Goal: Task Accomplishment & Management: Complete application form

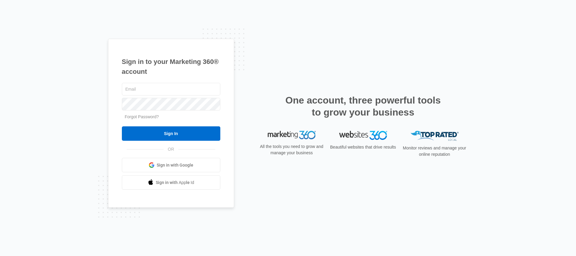
type input "[PERSON_NAME][EMAIL_ADDRESS][PERSON_NAME][DOMAIN_NAME]"
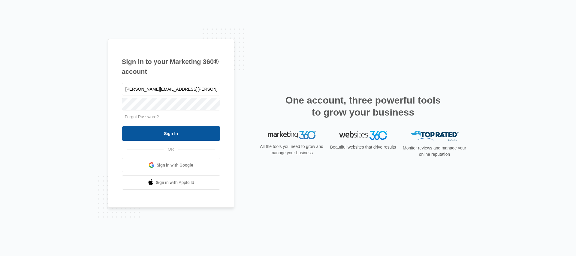
click at [167, 129] on input "Sign In" at bounding box center [171, 133] width 98 height 14
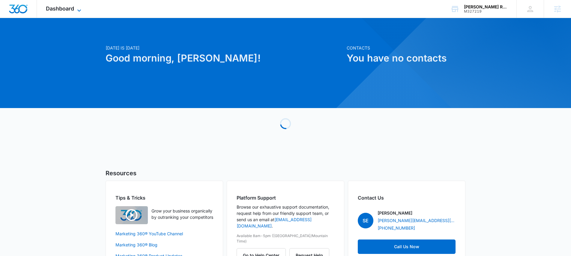
click at [60, 8] on span "Dashboard" at bounding box center [60, 8] width 28 height 6
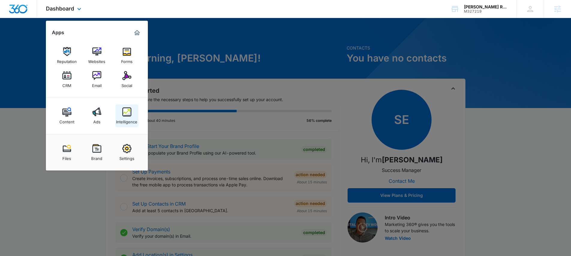
click at [126, 111] on img at bounding box center [126, 111] width 9 height 9
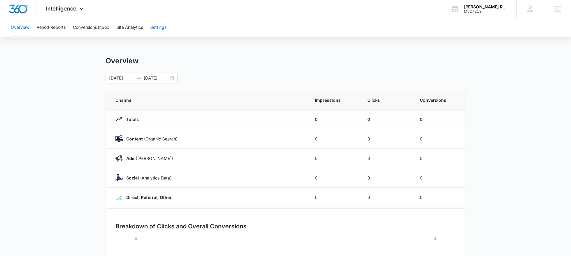
click at [155, 30] on button "Settings" at bounding box center [158, 27] width 16 height 19
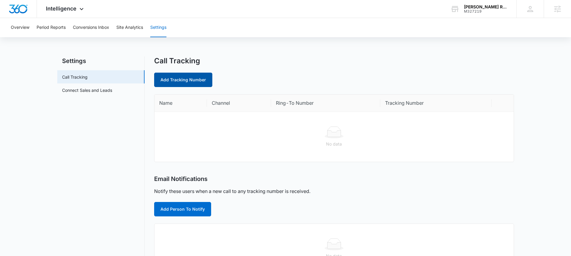
click at [185, 78] on link "Add Tracking Number" at bounding box center [183, 80] width 58 height 14
select select "by_area_code"
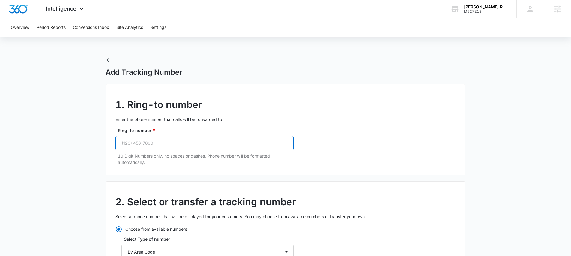
click at [150, 142] on input "Ring-to number *" at bounding box center [205, 143] width 178 height 14
paste input "(254) 446-5128"
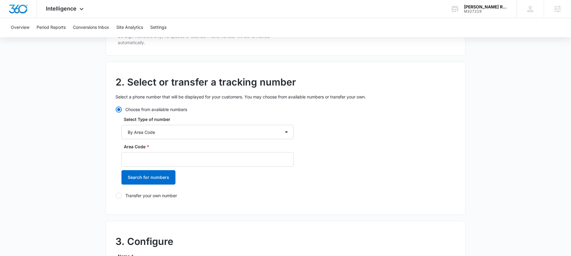
scroll to position [122, 0]
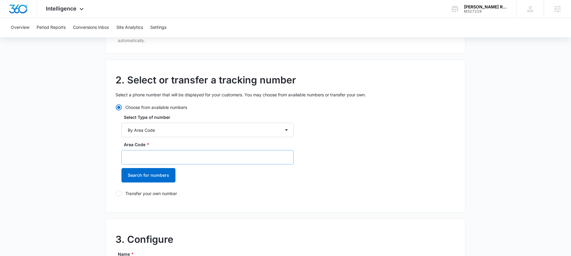
type input "(254) 446-5128"
click at [153, 155] on input "Area Code *" at bounding box center [208, 157] width 172 height 14
type input "254"
click at [150, 174] on button "Search for numbers" at bounding box center [149, 175] width 54 height 14
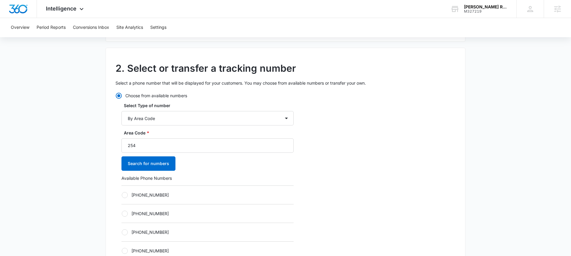
scroll to position [166, 0]
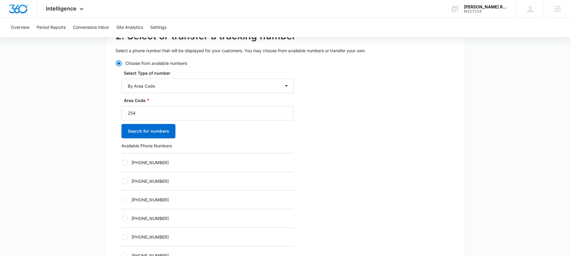
drag, startPoint x: 126, startPoint y: 162, endPoint x: 123, endPoint y: 163, distance: 3.0
click at [126, 162] on div at bounding box center [125, 163] width 6 height 6
click at [122, 162] on input "+12542037611" at bounding box center [122, 162] width 0 height 0
radio input "true"
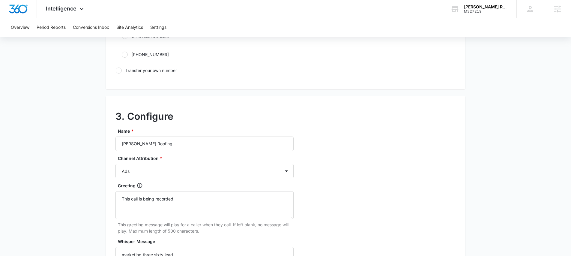
scroll to position [446, 0]
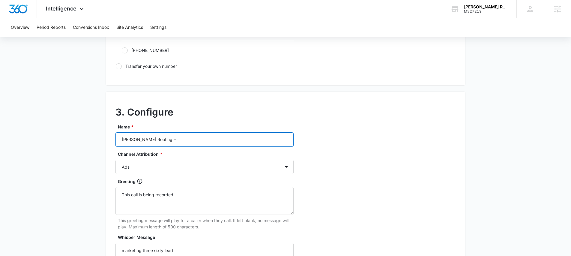
click at [178, 140] on input "Ferguson Roofing –" at bounding box center [205, 139] width 178 height 14
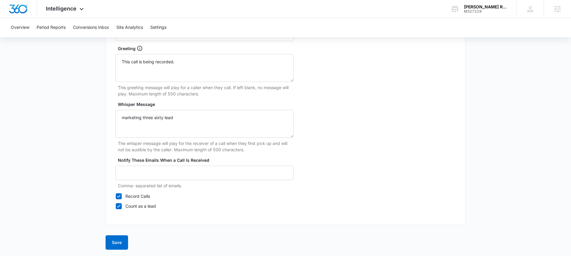
scroll to position [579, 0]
type input "Ferguson Roofing – Ads"
click at [113, 237] on button "Save" at bounding box center [117, 241] width 23 height 14
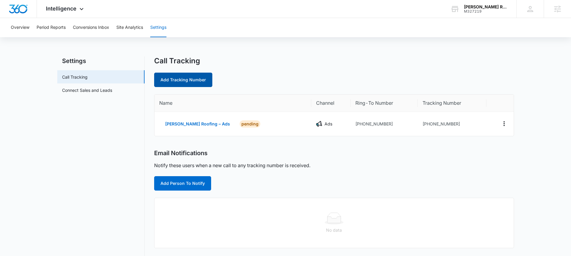
click at [184, 78] on link "Add Tracking Number" at bounding box center [183, 80] width 58 height 14
select select "by_area_code"
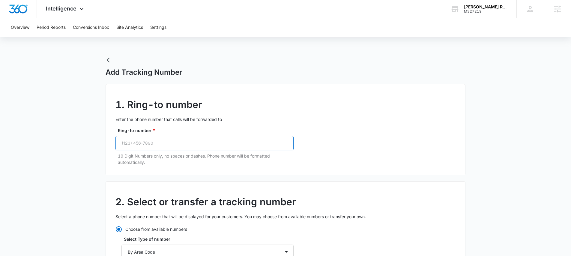
click at [176, 144] on input "Ring-to number *" at bounding box center [205, 143] width 178 height 14
paste input "(254) 446-5128"
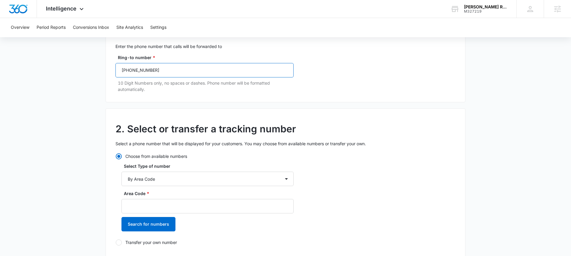
scroll to position [78, 0]
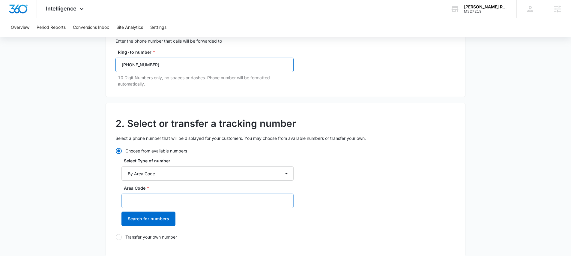
type input "(254) 446-5128"
click at [152, 200] on input "Area Code *" at bounding box center [208, 201] width 172 height 14
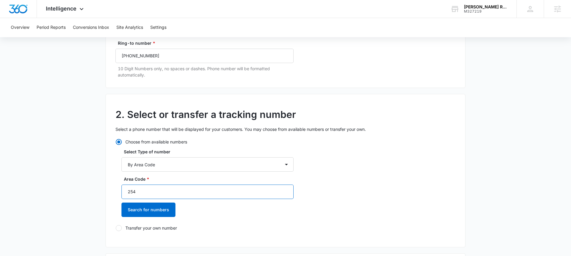
scroll to position [88, 0]
type input "254"
click at [147, 208] on button "Search for numbers" at bounding box center [149, 209] width 54 height 14
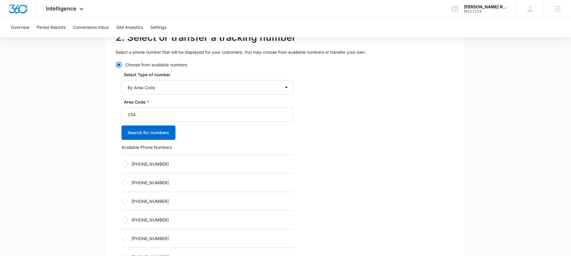
scroll to position [165, 0]
click at [128, 165] on label "+12542039153" at bounding box center [208, 163] width 172 height 6
click at [122, 164] on input "+12542039153" at bounding box center [122, 163] width 0 height 0
radio input "true"
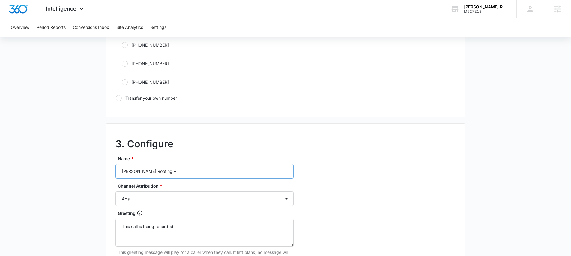
scroll to position [419, 0]
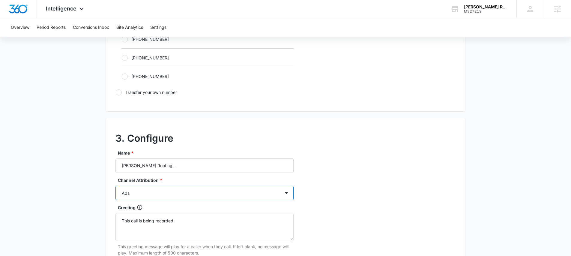
click at [140, 191] on select "Ads Local Service Ads Content Social Other" at bounding box center [205, 193] width 178 height 14
select select "CONTENT"
click at [116, 186] on select "Ads Local Service Ads Content Social Other" at bounding box center [205, 193] width 178 height 14
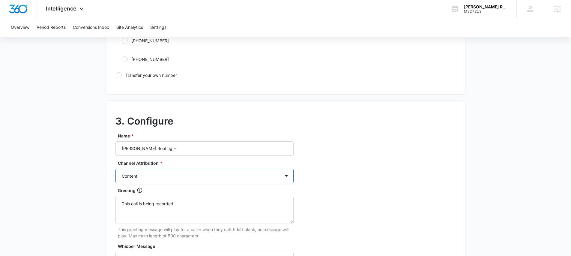
scroll to position [437, 0]
click at [179, 148] on input "Ferguson Roofing –" at bounding box center [205, 148] width 178 height 14
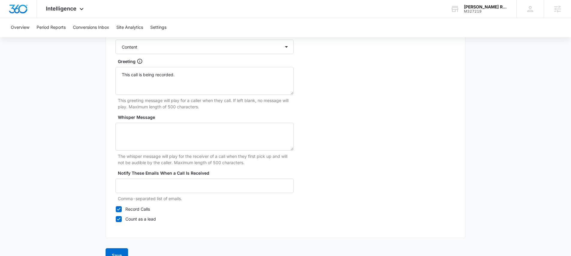
scroll to position [579, 0]
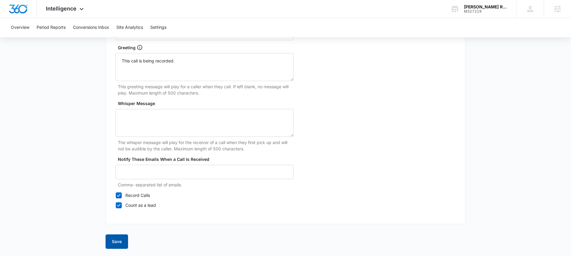
type input "Ferguson Roofing – Content"
click at [113, 237] on button "Save" at bounding box center [117, 241] width 23 height 14
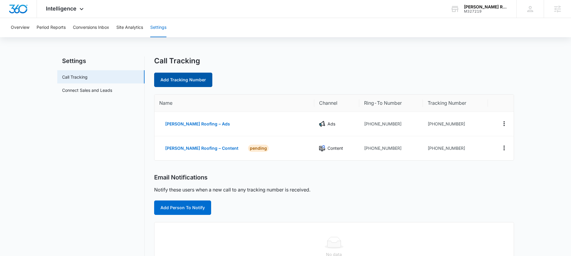
click at [184, 83] on link "Add Tracking Number" at bounding box center [183, 80] width 58 height 14
select select "by_area_code"
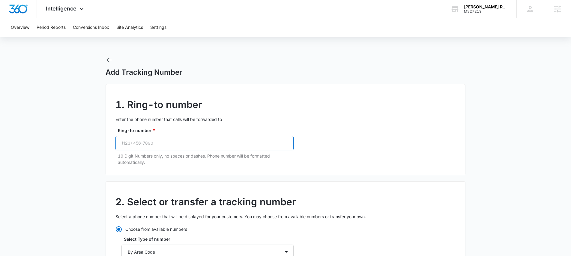
click at [162, 141] on input "Ring-to number *" at bounding box center [205, 143] width 178 height 14
paste input "(254) 446-5128"
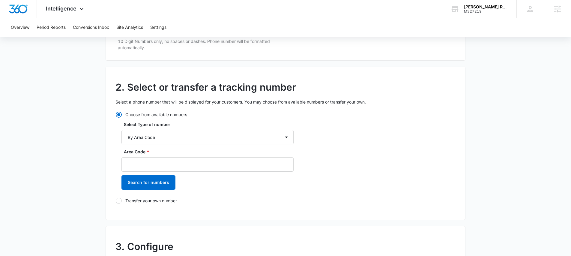
scroll to position [127, 0]
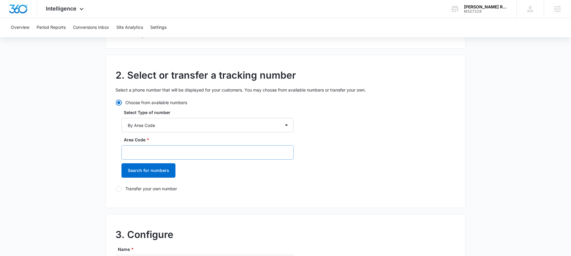
type input "(254) 446-5128"
click at [146, 148] on input "Area Code *" at bounding box center [208, 152] width 172 height 14
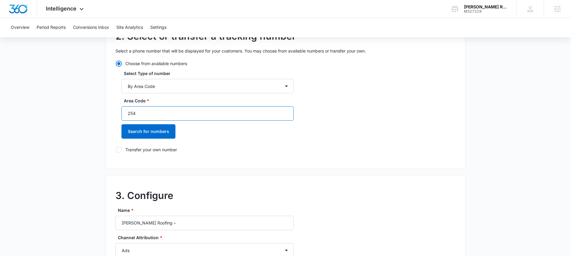
scroll to position [166, 0]
type input "254"
click at [137, 134] on button "Search for numbers" at bounding box center [149, 131] width 54 height 14
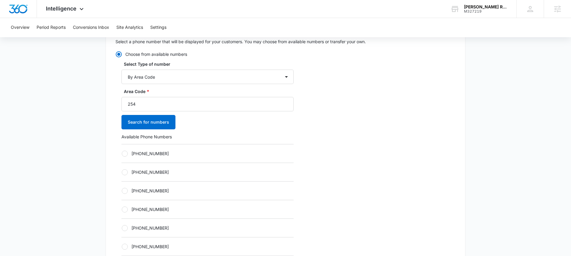
scroll to position [176, 0]
click at [125, 152] on div at bounding box center [125, 152] width 6 height 6
click at [122, 152] on input "+12542039181" at bounding box center [122, 152] width 0 height 0
radio input "true"
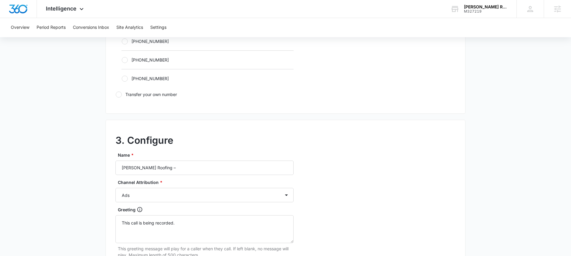
scroll to position [445, 0]
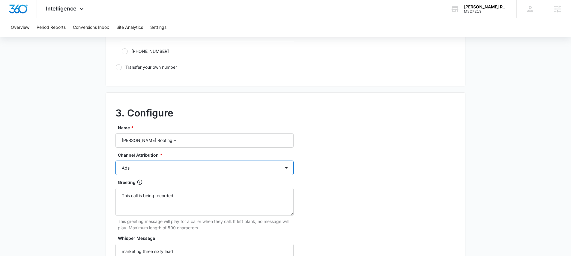
click at [144, 172] on select "Ads Local Service Ads Content Social Other" at bounding box center [205, 168] width 178 height 14
select select "SOCIAL"
click at [116, 161] on select "Ads Local Service Ads Content Social Other" at bounding box center [205, 168] width 178 height 14
click at [187, 143] on input "Ferguson Roofing –" at bounding box center [205, 140] width 178 height 14
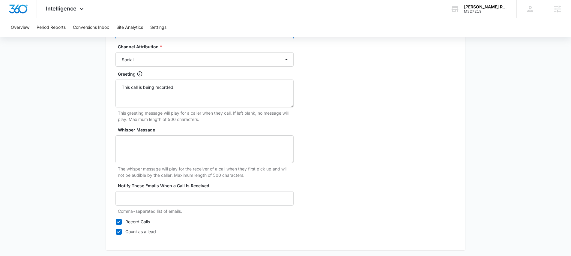
scroll to position [579, 0]
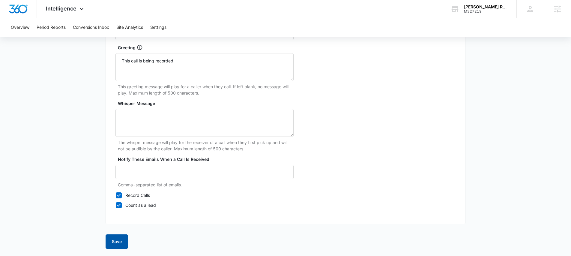
type input "Ferguson Roofing – Social"
click at [114, 236] on button "Save" at bounding box center [117, 241] width 23 height 14
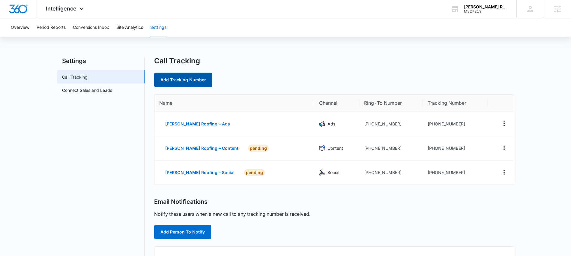
click at [192, 82] on link "Add Tracking Number" at bounding box center [183, 80] width 58 height 14
select select "by_area_code"
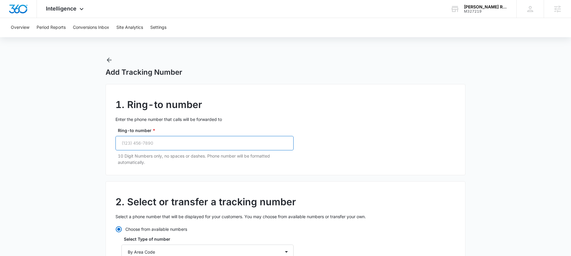
click at [164, 140] on input "Ring-to number *" at bounding box center [205, 143] width 178 height 14
paste input "(254) 446-5128"
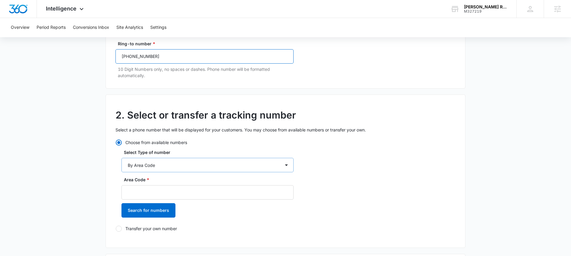
scroll to position [87, 0]
type input "(254) 446-5128"
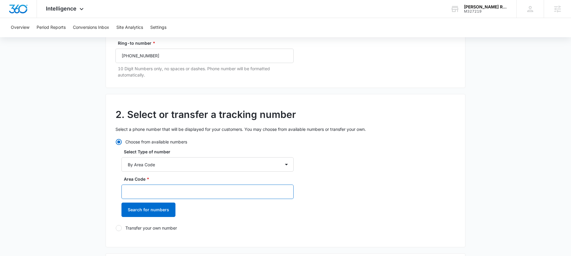
click at [149, 188] on input "Area Code *" at bounding box center [208, 192] width 172 height 14
type input "254"
click at [149, 212] on button "Search for numbers" at bounding box center [149, 210] width 54 height 14
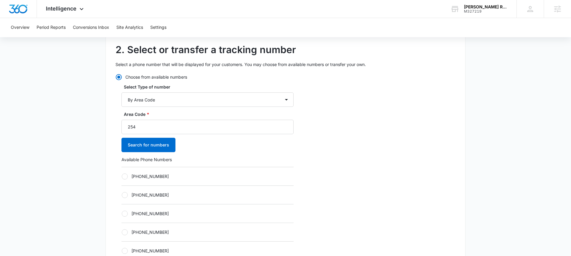
scroll to position [154, 0]
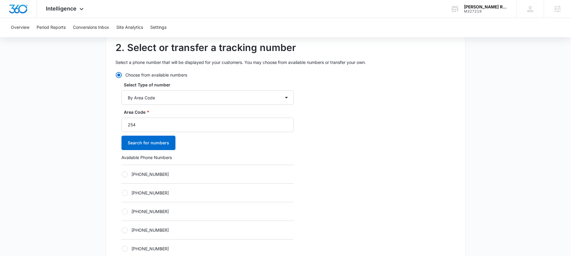
click at [124, 174] on div at bounding box center [125, 174] width 6 height 6
click at [122, 174] on input "+12542185315" at bounding box center [122, 174] width 0 height 0
radio input "true"
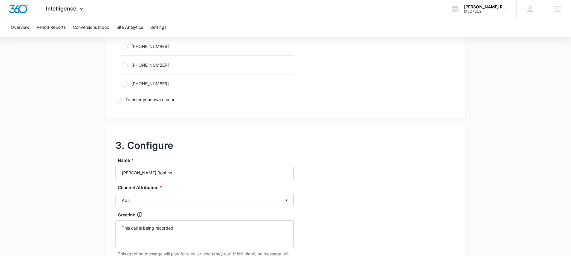
scroll to position [416, 0]
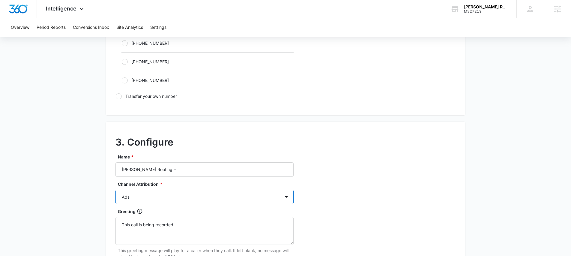
click at [143, 200] on select "Ads Local Service Ads Content Social Other" at bounding box center [205, 197] width 178 height 14
select select "OTHER"
click at [116, 190] on select "Ads Local Service Ads Content Social Other" at bounding box center [205, 197] width 178 height 14
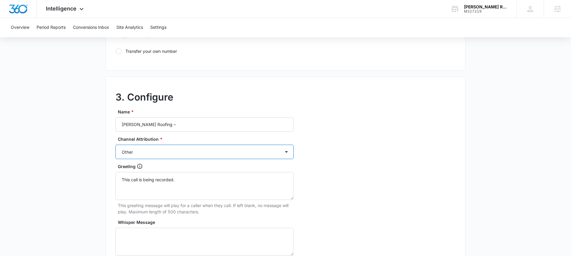
scroll to position [462, 0]
click at [190, 123] on input "Ferguson Roofing –" at bounding box center [205, 123] width 178 height 14
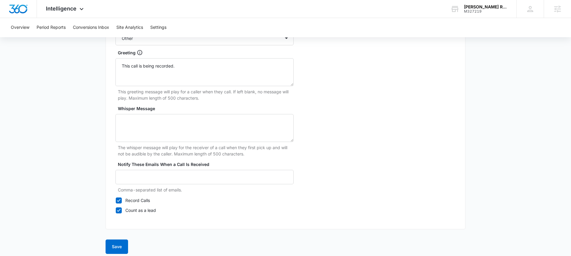
scroll to position [579, 0]
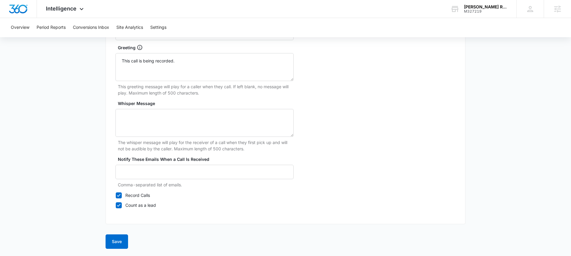
type input "Ferguson Roofing – Other"
click at [117, 236] on button "Save" at bounding box center [117, 241] width 23 height 14
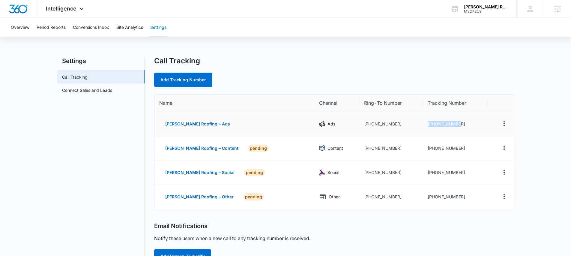
drag, startPoint x: 458, startPoint y: 122, endPoint x: 418, endPoint y: 124, distance: 39.9
click at [423, 124] on td "+12542037611" at bounding box center [455, 124] width 65 height 24
copy td "+12542037611"
click at [456, 124] on td "+12542037611" at bounding box center [455, 124] width 65 height 24
drag, startPoint x: 459, startPoint y: 123, endPoint x: 427, endPoint y: 124, distance: 31.8
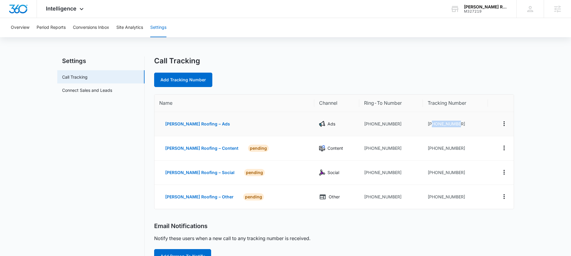
click at [427, 124] on td "+12542037611" at bounding box center [455, 124] width 65 height 24
copy td "2542037611"
drag, startPoint x: 455, startPoint y: 147, endPoint x: 427, endPoint y: 149, distance: 28.2
click at [427, 149] on td "+12542039153" at bounding box center [455, 148] width 65 height 24
copy td "2542039153"
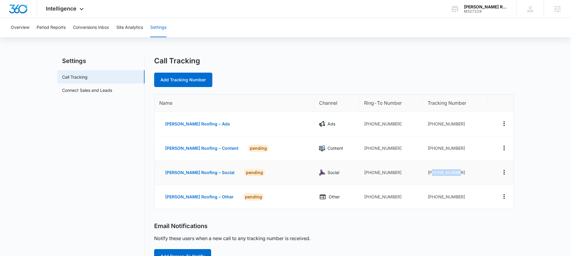
drag, startPoint x: 455, startPoint y: 173, endPoint x: 428, endPoint y: 176, distance: 27.1
click at [428, 176] on td "+12542039181" at bounding box center [455, 173] width 65 height 24
copy td "2542039181"
drag, startPoint x: 456, startPoint y: 198, endPoint x: 426, endPoint y: 198, distance: 30.3
click at [426, 198] on td "+12542185315" at bounding box center [455, 197] width 65 height 24
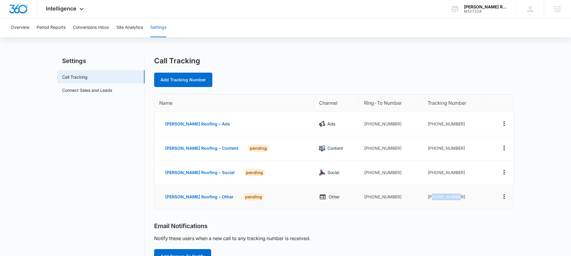
copy td "2542185315"
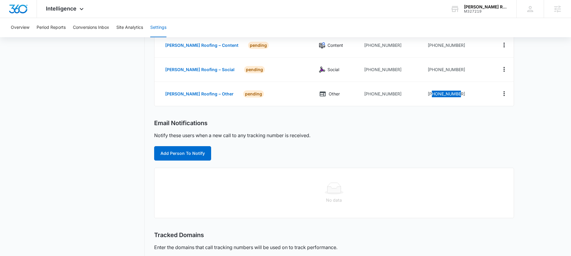
scroll to position [105, 0]
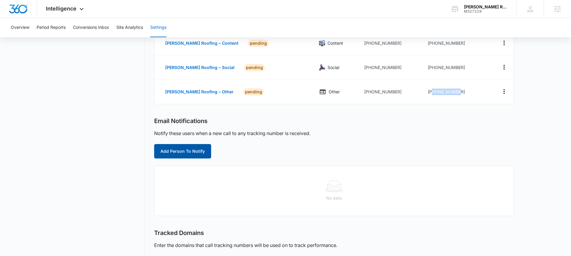
click at [191, 152] on button "Add Person To Notify" at bounding box center [182, 151] width 57 height 14
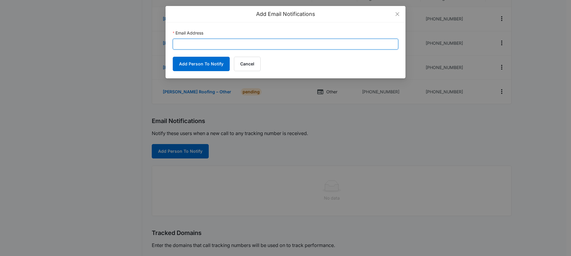
click at [196, 43] on input "Email Address" at bounding box center [286, 44] width 226 height 11
paste input "fergusonroofing12@gmail.com"
type input "fergusonroofing12@gmail.com"
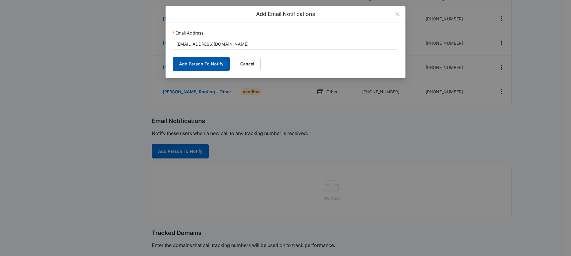
click at [202, 65] on button "Add Person To Notify" at bounding box center [201, 64] width 57 height 14
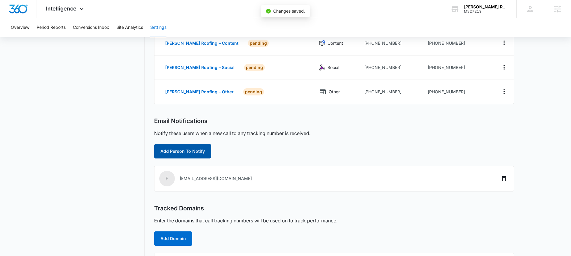
click at [183, 150] on button "Add Person To Notify" at bounding box center [182, 151] width 57 height 14
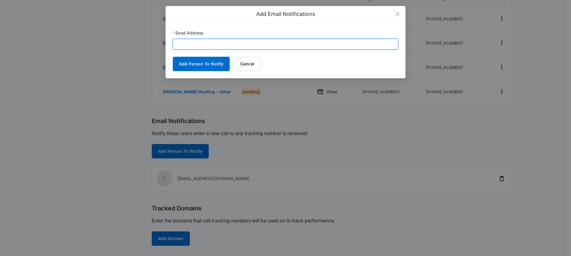
click at [197, 43] on input "Email Address" at bounding box center [286, 44] width 226 height 11
paste input "sophia.elmore@madwire.com"
type input "sophia.elmore@madwire.com"
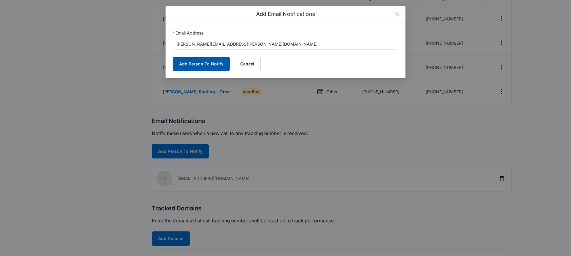
click at [200, 62] on button "Add Person To Notify" at bounding box center [201, 64] width 57 height 14
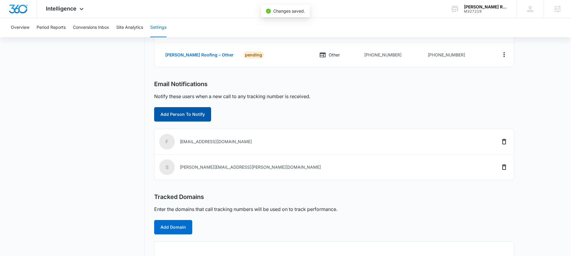
scroll to position [147, 0]
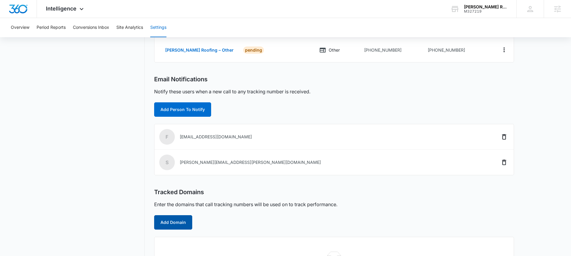
click at [170, 219] on button "Add Domain" at bounding box center [173, 222] width 38 height 14
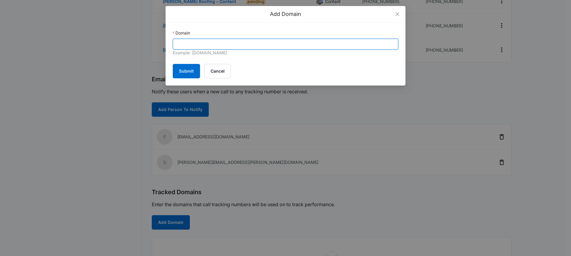
click at [217, 47] on input "Domain" at bounding box center [286, 44] width 226 height 11
paste input "fergusonroofing.us"
type input "fergusonroofing.us"
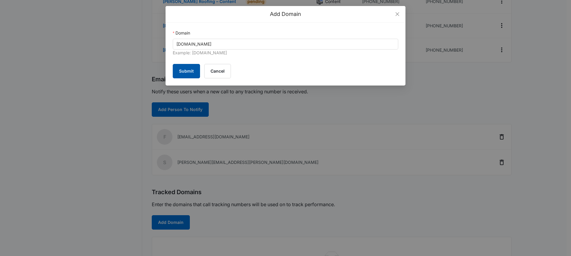
click at [189, 72] on button "Submit" at bounding box center [186, 71] width 27 height 14
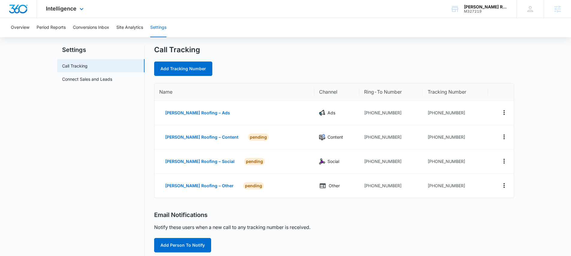
scroll to position [0, 0]
